Goal: Use online tool/utility

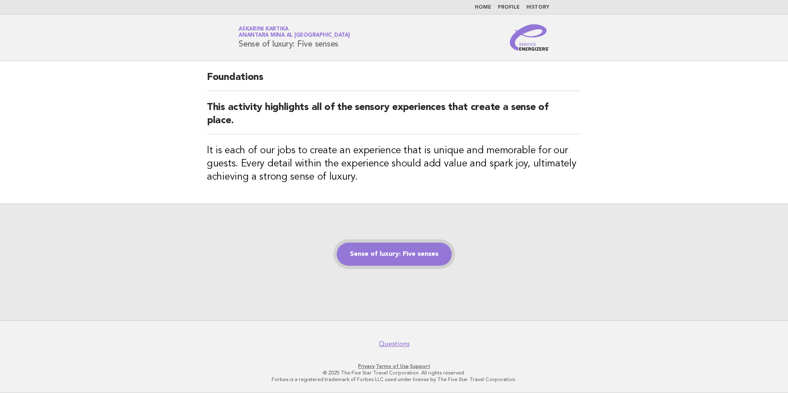
click at [385, 255] on link "Sense of luxury: Five senses" at bounding box center [394, 254] width 115 height 23
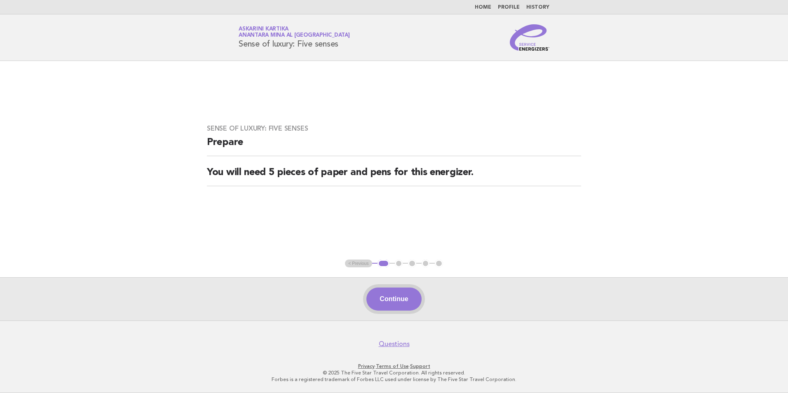
click at [391, 302] on button "Continue" at bounding box center [393, 299] width 55 height 23
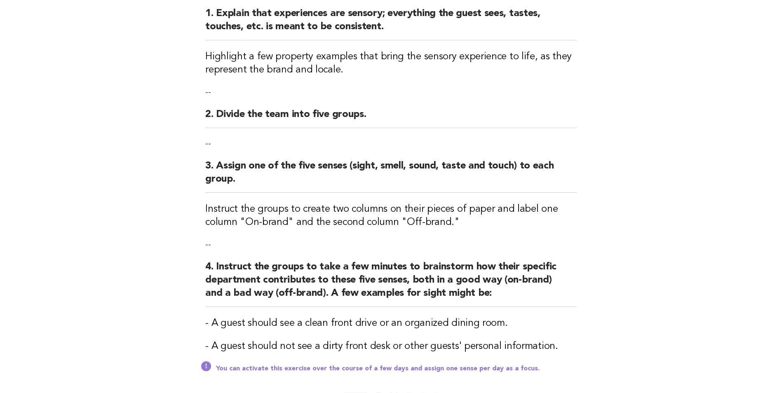
scroll to position [124, 0]
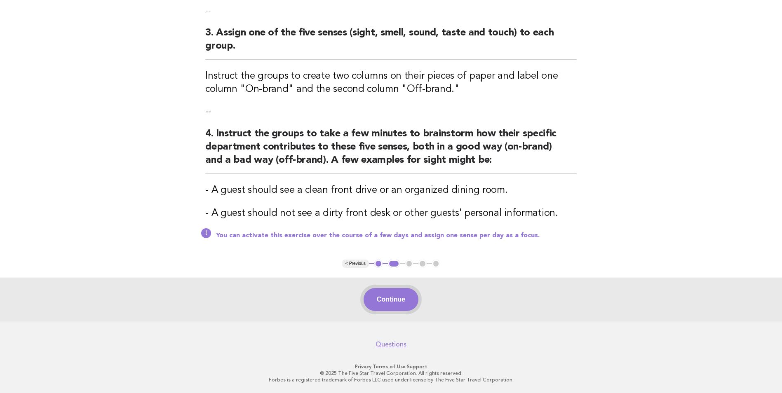
click at [401, 300] on button "Continue" at bounding box center [391, 299] width 55 height 23
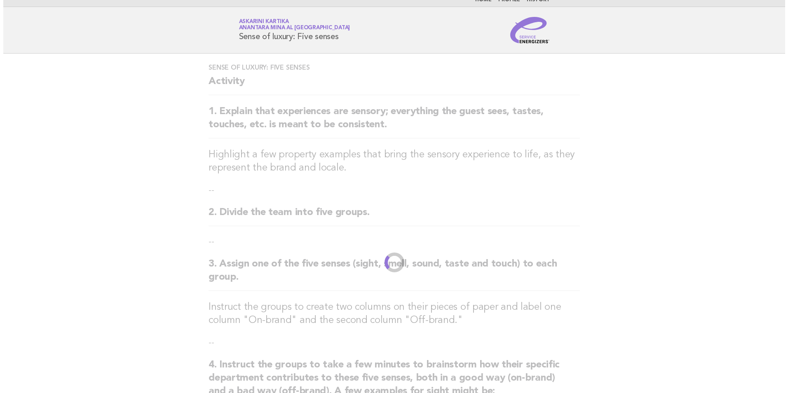
scroll to position [0, 0]
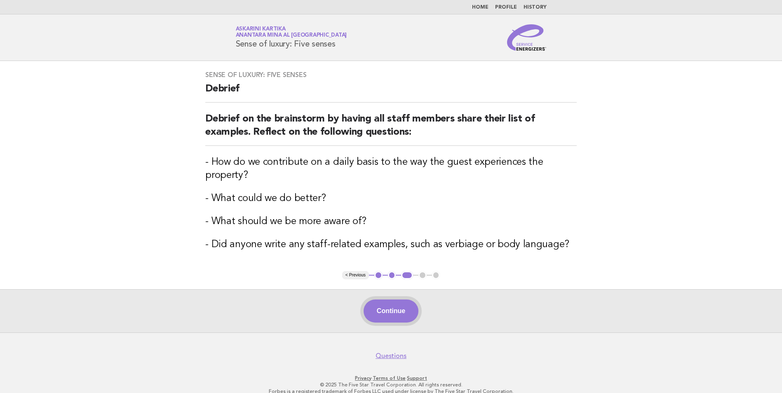
click at [390, 312] on button "Continue" at bounding box center [391, 311] width 55 height 23
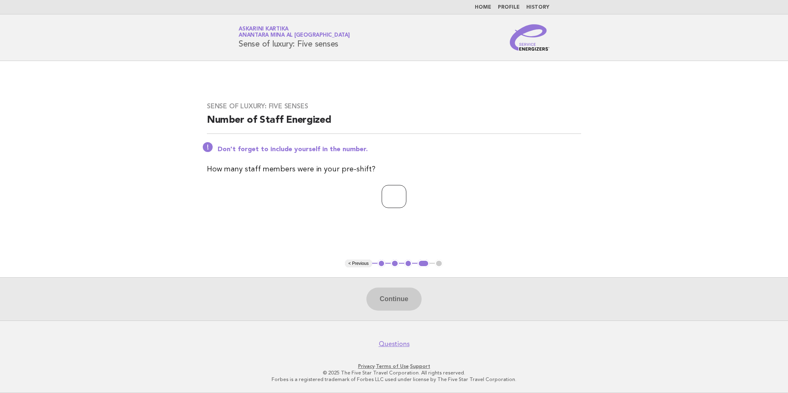
click at [398, 202] on input "number" at bounding box center [394, 196] width 25 height 23
type input "*"
click at [387, 299] on button "Continue" at bounding box center [393, 299] width 55 height 23
